Goal: Task Accomplishment & Management: Complete application form

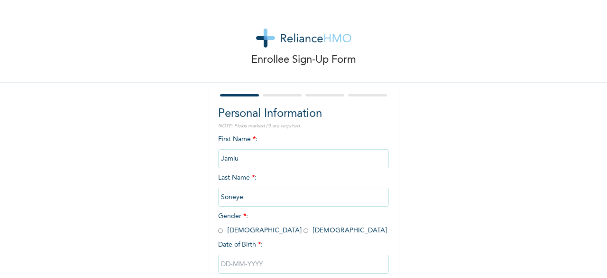
click at [250, 197] on input "Soneye" at bounding box center [303, 196] width 171 height 19
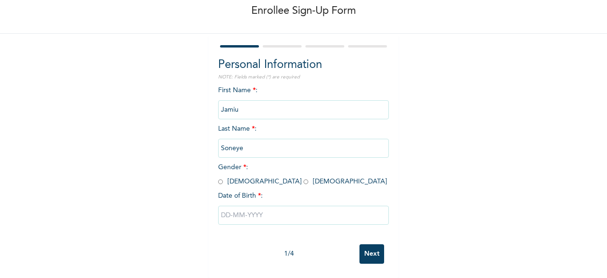
click at [274, 100] on input "Jamiu" at bounding box center [303, 109] width 171 height 19
click at [218, 177] on input "radio" at bounding box center [220, 181] width 5 height 9
radio input "true"
click at [251, 208] on input "text" at bounding box center [303, 214] width 171 height 19
select select "7"
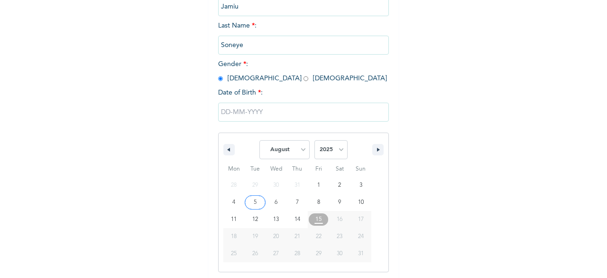
scroll to position [154, 0]
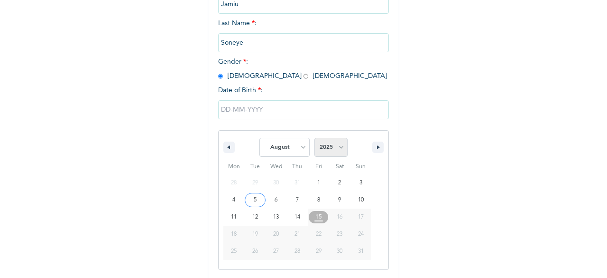
click at [335, 150] on select "2025 2024 2023 2022 2021 2020 2019 2018 2017 2016 2015 2014 2013 2012 2011 2010…" at bounding box center [331, 147] width 33 height 19
select select "1984"
click at [315, 139] on select "2025 2024 2023 2022 2021 2020 2019 2018 2017 2016 2015 2014 2013 2012 2011 2010…" at bounding box center [331, 147] width 33 height 19
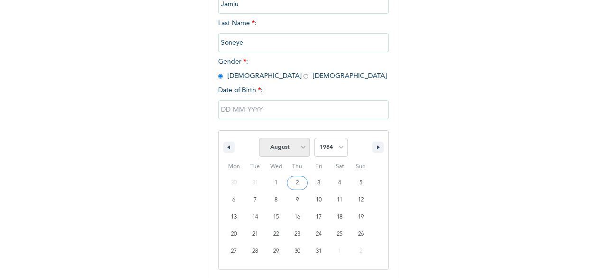
click at [299, 149] on select "January February March April May June July August September October November De…" at bounding box center [285, 147] width 50 height 19
select select "6"
click at [260, 139] on select "January February March April May June July August September October November De…" at bounding box center [285, 147] width 50 height 19
type input "07/14/1984"
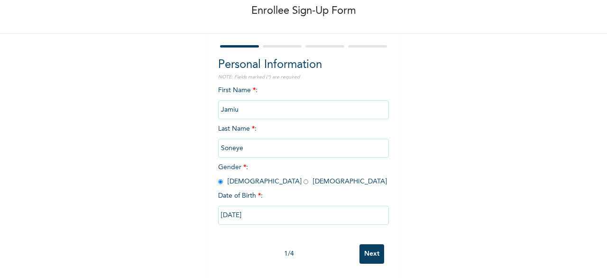
scroll to position [57, 0]
click at [368, 244] on input "Next" at bounding box center [372, 253] width 25 height 19
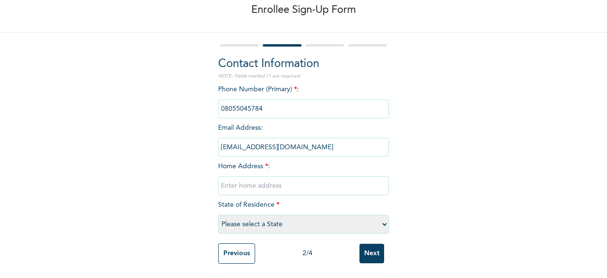
click at [272, 181] on input "text" at bounding box center [303, 185] width 171 height 19
click at [288, 176] on input "text" at bounding box center [303, 185] width 171 height 19
type input "Block 558, flat 1, greenland field, Abesan Estate, Ipaja, Lagos"
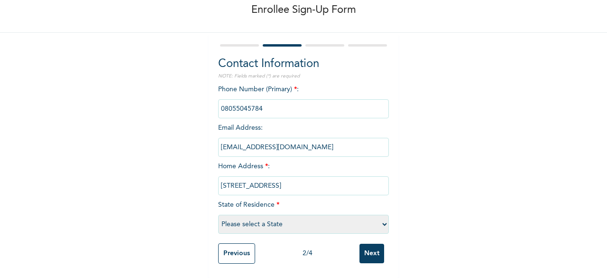
scroll to position [0, 0]
click at [283, 217] on select "Please select a State Abia Abuja (FCT) Adamawa Akwa Ibom Anambra Bauchi Bayelsa…" at bounding box center [303, 223] width 171 height 19
select select "25"
click at [218, 214] on select "Please select a State Abia Abuja (FCT) Adamawa Akwa Ibom Anambra Bauchi Bayelsa…" at bounding box center [303, 223] width 171 height 19
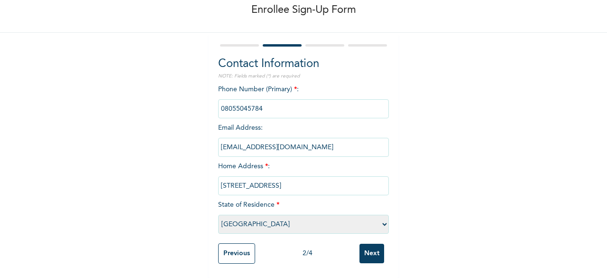
click at [373, 248] on input "Next" at bounding box center [372, 252] width 25 height 19
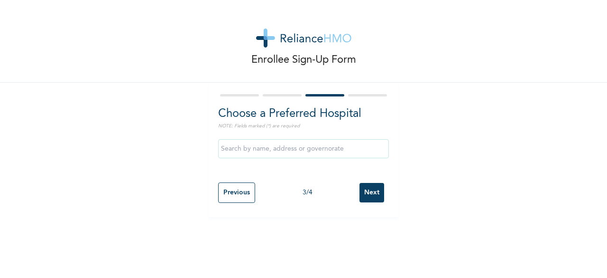
scroll to position [0, 0]
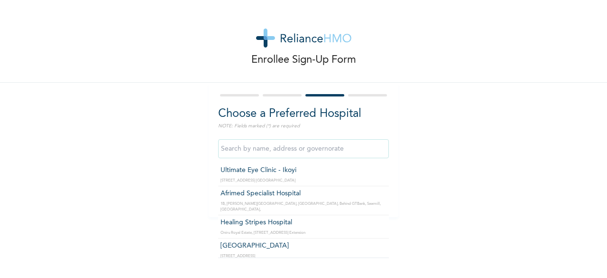
click at [314, 149] on input "text" at bounding box center [303, 148] width 171 height 19
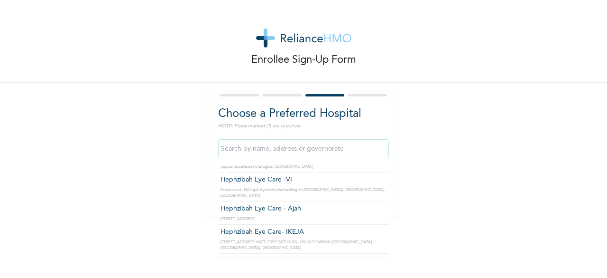
scroll to position [4864, 0]
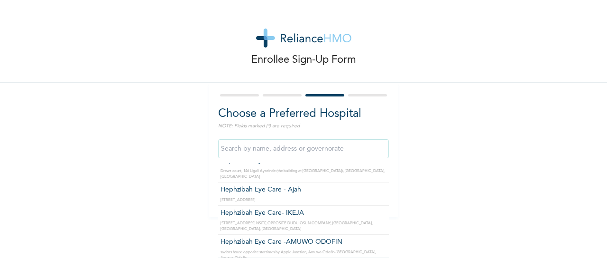
click at [319, 149] on input "text" at bounding box center [303, 148] width 171 height 19
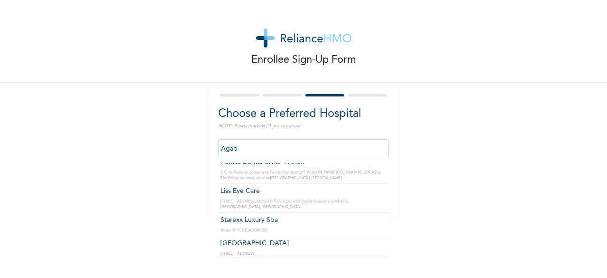
scroll to position [0, 0]
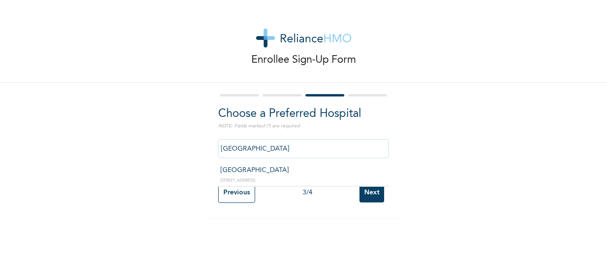
click at [320, 150] on input "AGAPE MEDICAL CENTRE" at bounding box center [303, 148] width 171 height 19
type input "AGAPE MEDICAL CENTRE"
click at [367, 193] on input "Next" at bounding box center [372, 192] width 25 height 19
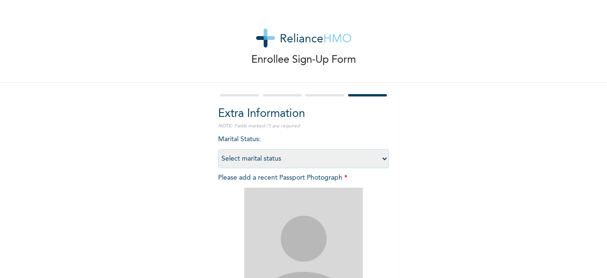
click at [382, 159] on select "Select marital status Single Married Divorced Widow/Widower" at bounding box center [303, 158] width 171 height 19
select select "2"
click at [218, 149] on select "Select marital status Single Married Divorced Widow/Widower" at bounding box center [303, 158] width 171 height 19
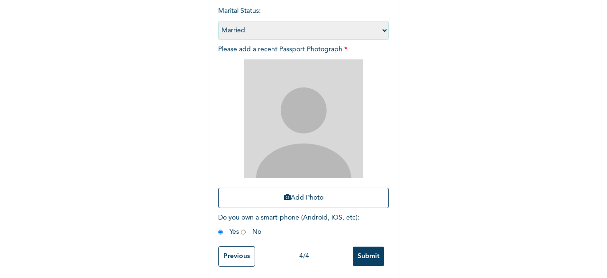
scroll to position [133, 0]
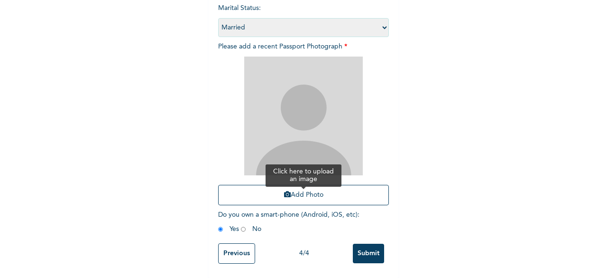
click at [306, 194] on button "Add Photo" at bounding box center [303, 195] width 171 height 20
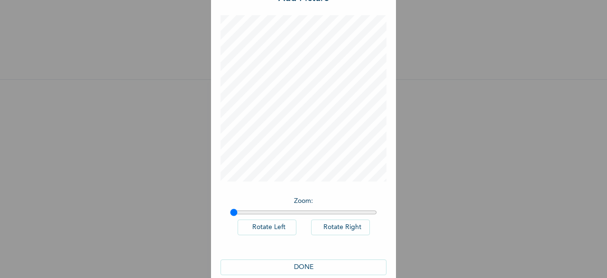
scroll to position [53, 0]
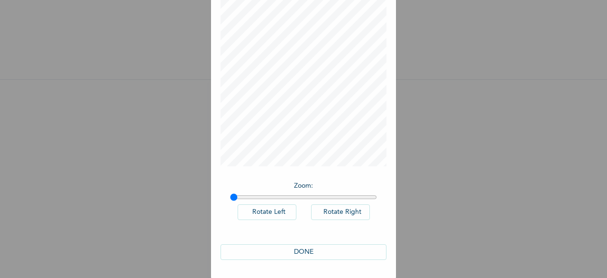
click at [305, 246] on button "DONE" at bounding box center [304, 252] width 166 height 16
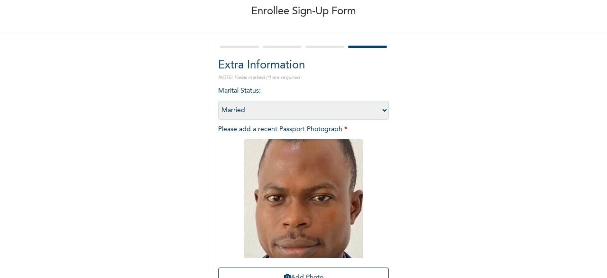
scroll to position [118, 0]
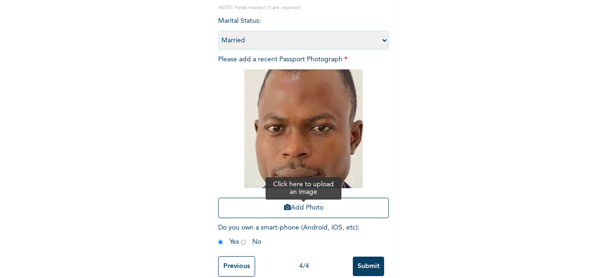
click at [311, 213] on button "Add Photo" at bounding box center [303, 207] width 171 height 20
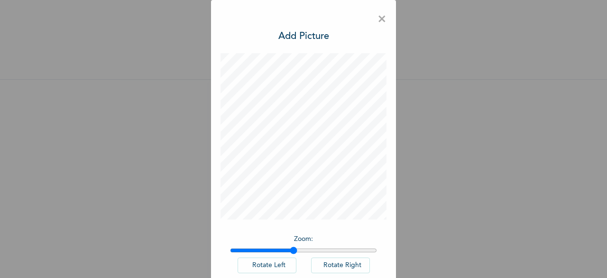
click at [289, 250] on input "range" at bounding box center [303, 250] width 147 height 8
click at [259, 250] on input "range" at bounding box center [303, 250] width 147 height 8
click at [237, 252] on input "range" at bounding box center [303, 250] width 147 height 8
type input "1"
click at [231, 252] on input "range" at bounding box center [303, 250] width 147 height 8
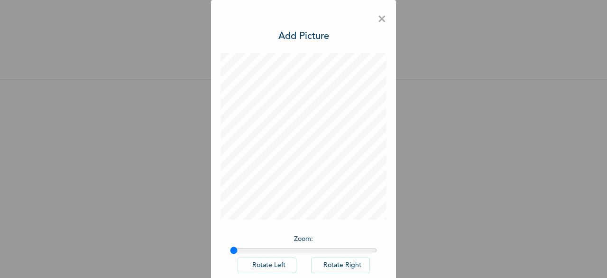
click at [231, 252] on input "range" at bounding box center [303, 250] width 147 height 8
drag, startPoint x: 231, startPoint y: 252, endPoint x: 208, endPoint y: 255, distance: 23.0
click at [230, 254] on input "range" at bounding box center [303, 250] width 147 height 8
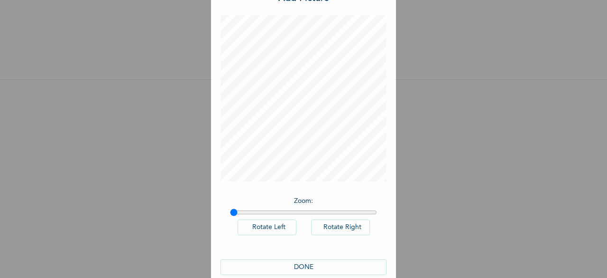
scroll to position [53, 0]
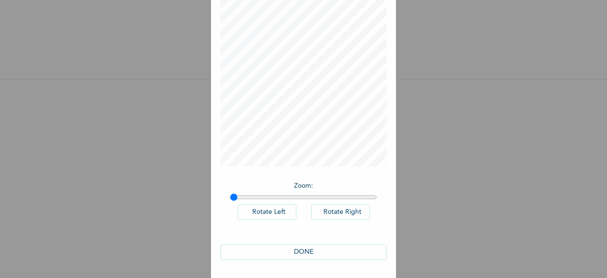
click at [275, 213] on button "Rotate Left" at bounding box center [267, 212] width 59 height 16
drag, startPoint x: 231, startPoint y: 198, endPoint x: 189, endPoint y: 202, distance: 42.4
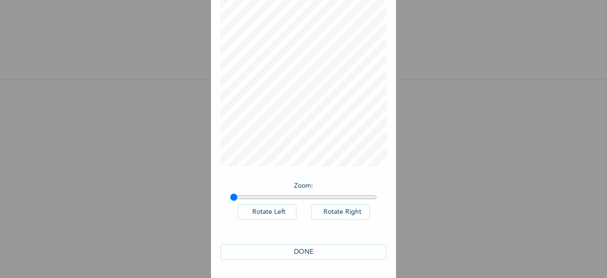
click at [230, 201] on input "range" at bounding box center [303, 197] width 147 height 8
click at [305, 250] on button "DONE" at bounding box center [304, 252] width 166 height 16
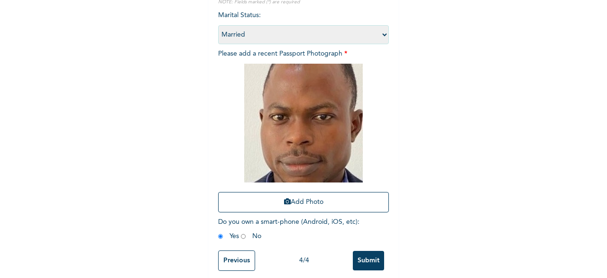
scroll to position [139, 0]
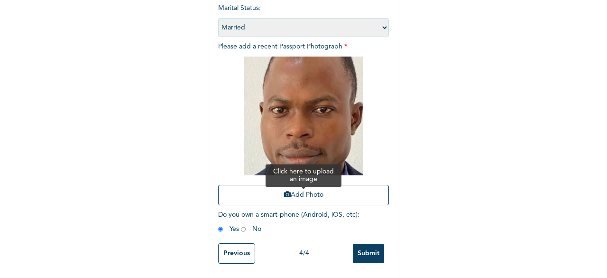
click at [302, 187] on button "Add Photo" at bounding box center [303, 195] width 171 height 20
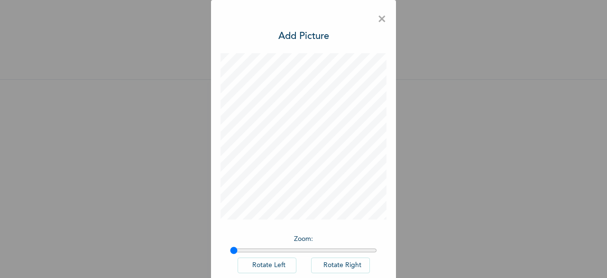
scroll to position [10, 0]
click at [380, 19] on span "×" at bounding box center [382, 19] width 9 height 20
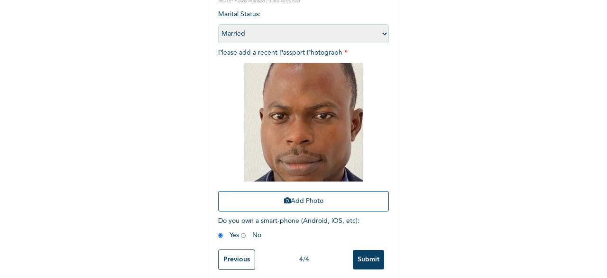
scroll to position [139, 0]
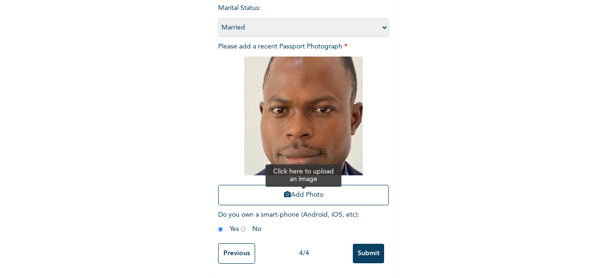
click at [309, 185] on button "Add Photo" at bounding box center [303, 195] width 171 height 20
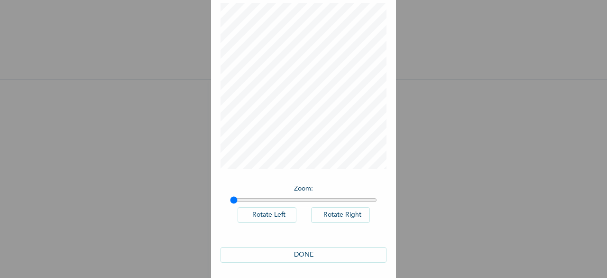
scroll to position [53, 0]
click at [302, 248] on button "DONE" at bounding box center [304, 252] width 166 height 16
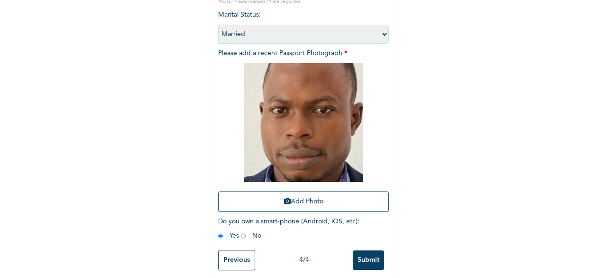
scroll to position [139, 0]
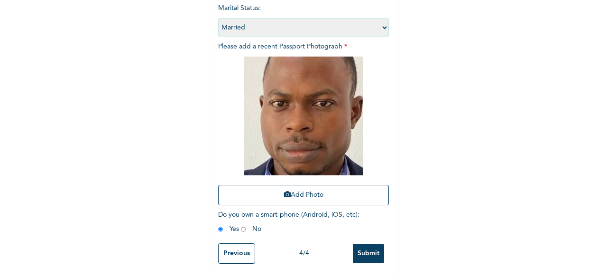
click at [368, 243] on input "Submit" at bounding box center [368, 252] width 31 height 19
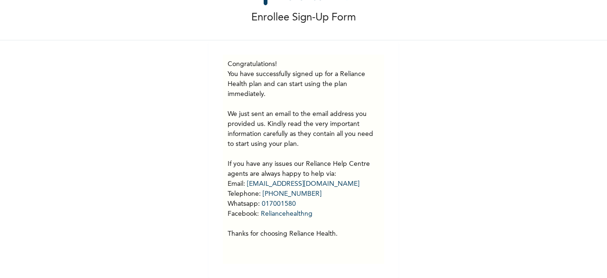
scroll to position [49, 0]
click at [300, 168] on p "You have successfully signed up for a Reliance Health plan and can start using …" at bounding box center [304, 153] width 152 height 169
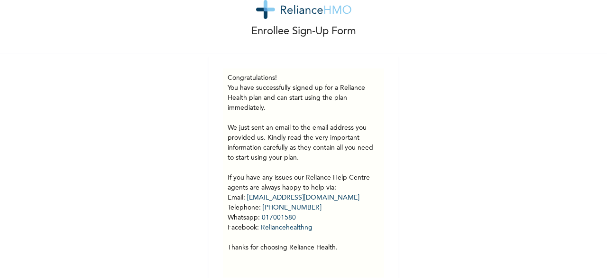
scroll to position [0, 0]
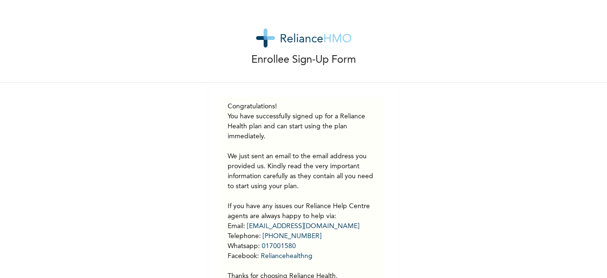
click at [323, 125] on p "You have successfully signed up for a Reliance Health plan and can start using …" at bounding box center [304, 195] width 152 height 169
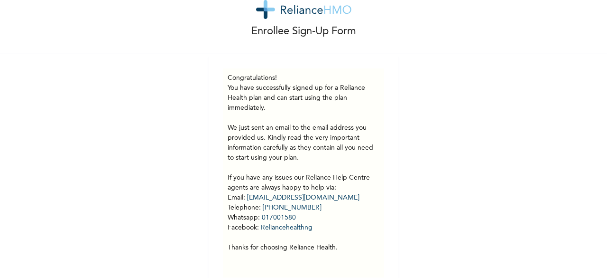
scroll to position [28, 0]
click at [311, 91] on p "You have successfully signed up for a Reliance Health plan and can start using …" at bounding box center [304, 167] width 152 height 169
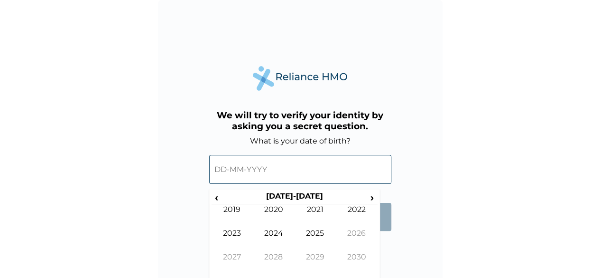
click at [290, 174] on input "text" at bounding box center [300, 169] width 182 height 29
click at [216, 197] on span "‹" at bounding box center [217, 197] width 10 height 12
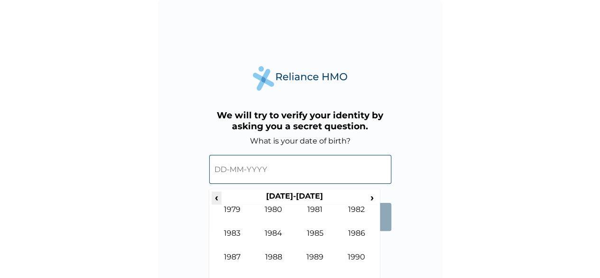
click at [216, 197] on span "‹" at bounding box center [217, 197] width 10 height 12
click at [371, 195] on span "›" at bounding box center [372, 197] width 10 height 12
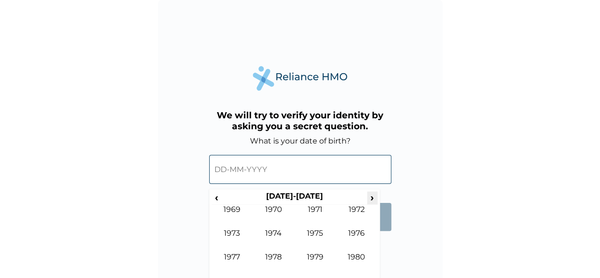
click at [371, 195] on span "›" at bounding box center [372, 197] width 10 height 12
click at [278, 230] on td "1984" at bounding box center [274, 240] width 42 height 24
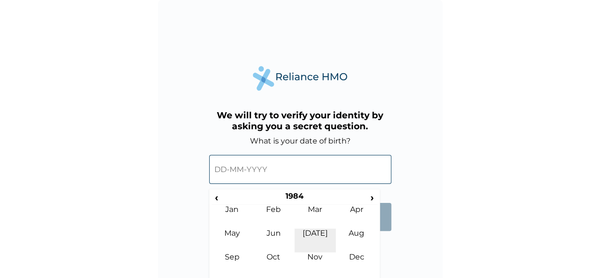
click at [316, 228] on td "Jul" at bounding box center [316, 240] width 42 height 24
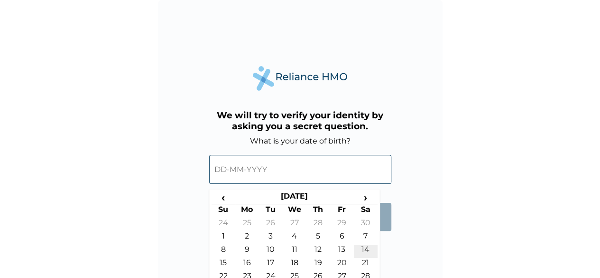
click at [362, 246] on td "14" at bounding box center [366, 250] width 24 height 13
type input "14-07-1984"
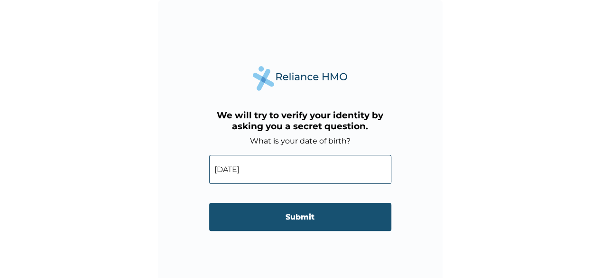
click at [302, 216] on input "Submit" at bounding box center [300, 217] width 182 height 28
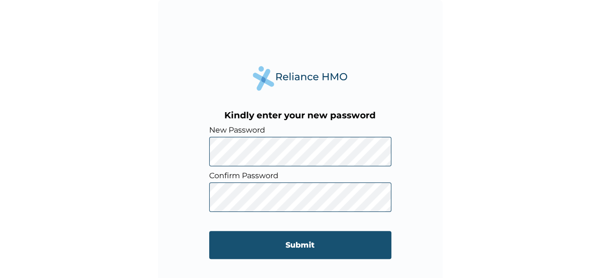
click at [296, 242] on input "Submit" at bounding box center [300, 245] width 182 height 28
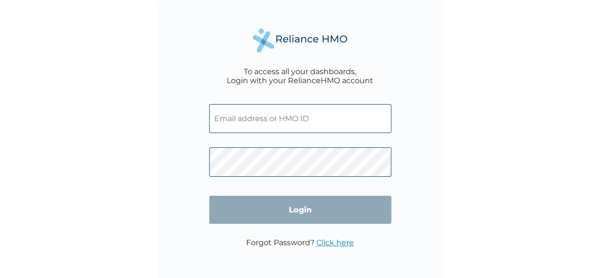
click at [351, 130] on input "text" at bounding box center [300, 118] width 182 height 29
type input "jamiu_soneye84@yahoo.com"
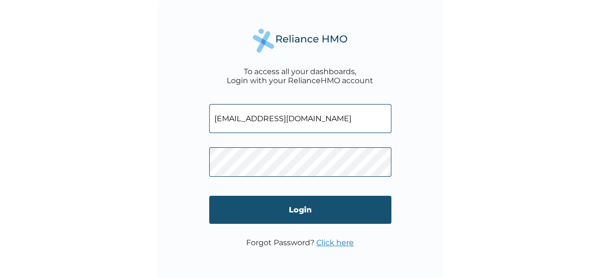
click at [296, 210] on input "Login" at bounding box center [300, 209] width 182 height 28
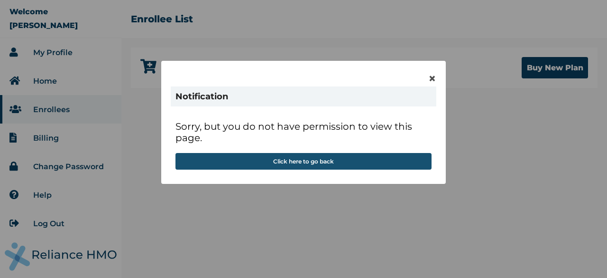
click at [294, 162] on button "Click here to go back" at bounding box center [304, 161] width 256 height 17
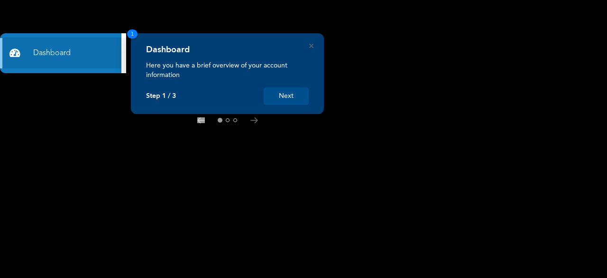
click at [289, 92] on button "Next" at bounding box center [286, 96] width 45 height 18
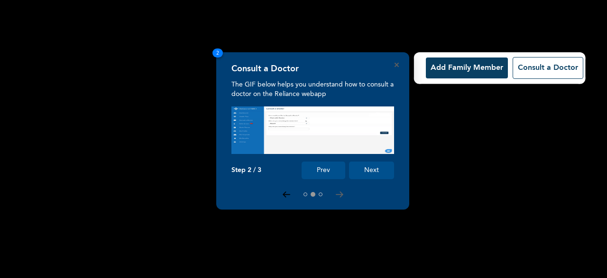
click at [288, 192] on icon at bounding box center [287, 194] width 8 height 6
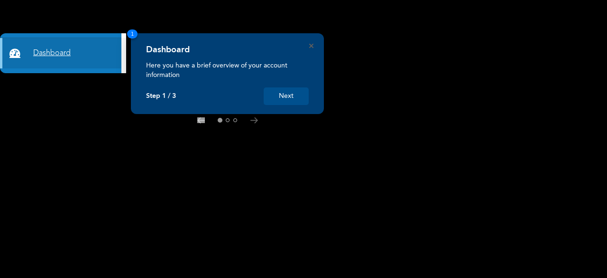
click at [65, 44] on link "Dashboard" at bounding box center [60, 53] width 121 height 30
click at [60, 49] on link "Dashboard" at bounding box center [60, 53] width 121 height 30
click at [55, 54] on link "Dashboard" at bounding box center [60, 53] width 121 height 30
click at [294, 95] on button "Next" at bounding box center [286, 96] width 45 height 18
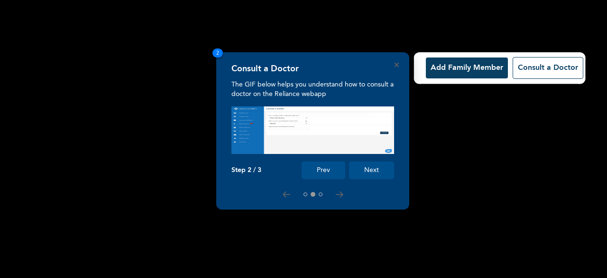
click at [369, 168] on button "Next" at bounding box center [371, 170] width 45 height 18
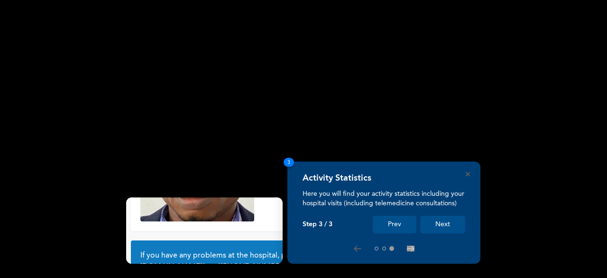
scroll to position [90, 0]
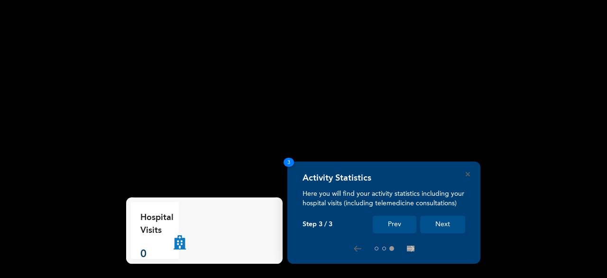
click at [442, 222] on button "Next" at bounding box center [442, 224] width 45 height 18
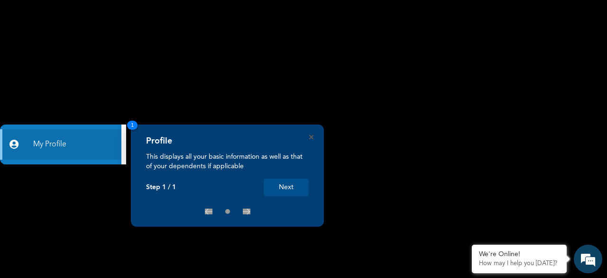
click at [287, 186] on button "Next" at bounding box center [286, 187] width 45 height 18
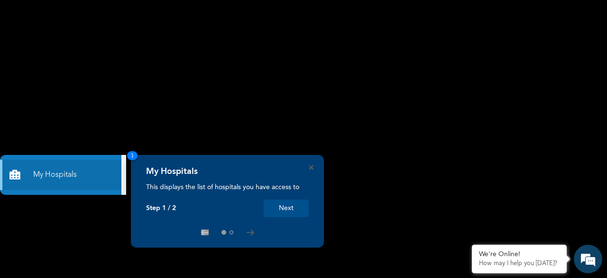
click at [297, 206] on button "Next" at bounding box center [286, 208] width 45 height 18
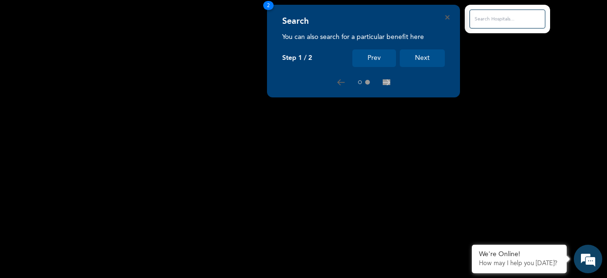
click at [417, 59] on button "Next" at bounding box center [422, 58] width 45 height 18
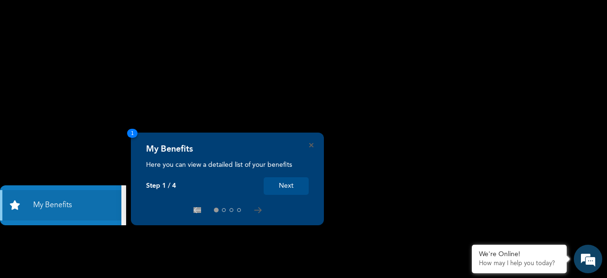
click at [286, 184] on button "Next" at bounding box center [286, 186] width 45 height 18
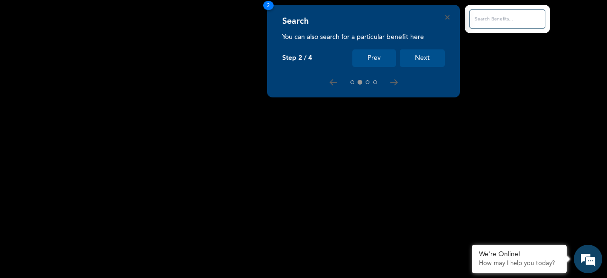
click at [417, 63] on button "Next" at bounding box center [422, 58] width 45 height 18
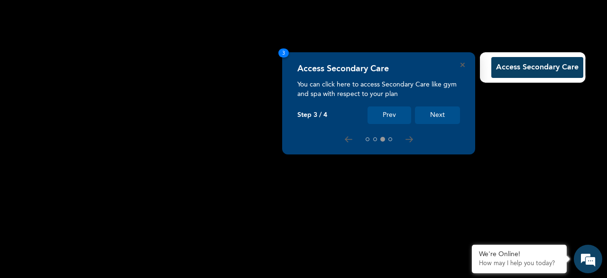
click at [433, 117] on button "Next" at bounding box center [437, 115] width 45 height 18
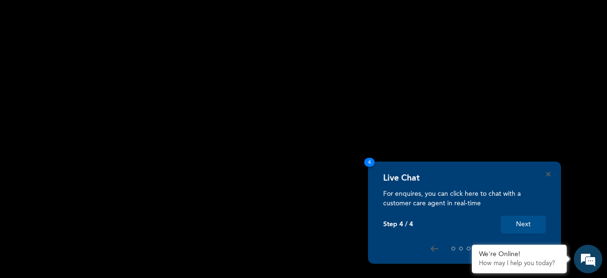
click at [518, 219] on button "Next" at bounding box center [523, 224] width 45 height 18
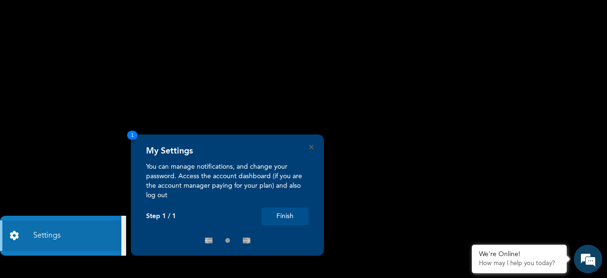
click at [285, 217] on button "Finish" at bounding box center [284, 216] width 47 height 18
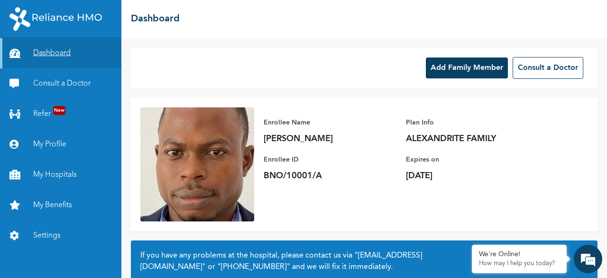
click at [58, 56] on link "Dashboard" at bounding box center [60, 53] width 121 height 30
click at [463, 65] on button "Add Family Member" at bounding box center [467, 67] width 82 height 21
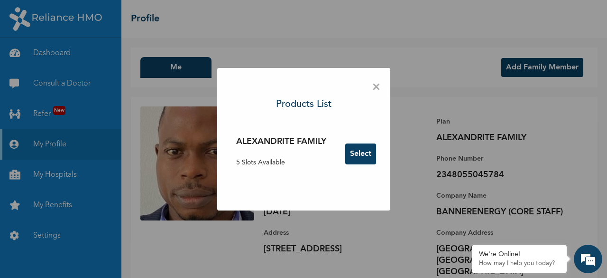
click at [603, 245] on div "× Products List ALEXANDRITE FAMILY 5 Slots Available Select" at bounding box center [303, 139] width 607 height 278
drag, startPoint x: 603, startPoint y: 245, endPoint x: 429, endPoint y: 117, distance: 216.5
click at [429, 117] on div "× Products List ALEXANDRITE FAMILY 5 Slots Available Select" at bounding box center [303, 139] width 607 height 278
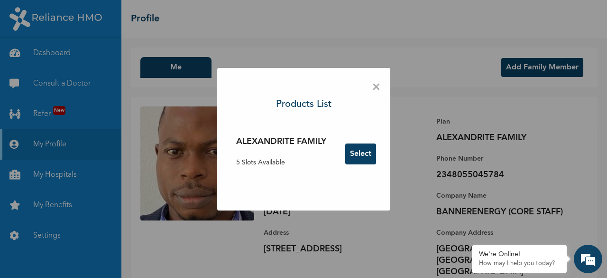
click at [365, 152] on button "Select" at bounding box center [360, 153] width 31 height 21
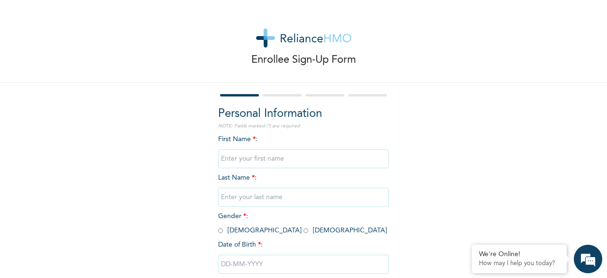
click at [344, 153] on input "text" at bounding box center [303, 158] width 171 height 19
click at [310, 158] on input "text" at bounding box center [303, 158] width 171 height 19
type input "A"
click at [278, 95] on div at bounding box center [282, 95] width 39 height 2
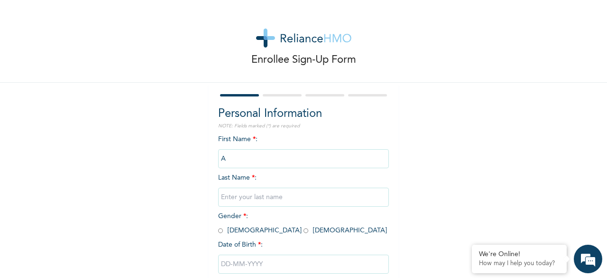
click at [278, 95] on div at bounding box center [282, 95] width 39 height 2
